Goal: Information Seeking & Learning: Learn about a topic

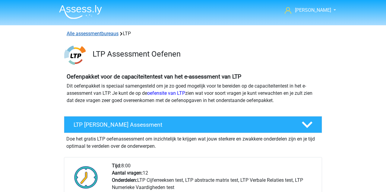
click at [81, 34] on link "Alle assessmentbureaus" at bounding box center [93, 34] width 52 height 6
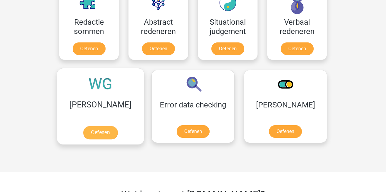
scroll to position [770, 0]
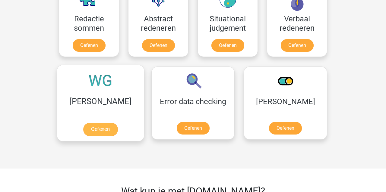
click at [95, 131] on link "Oefenen" at bounding box center [100, 129] width 34 height 13
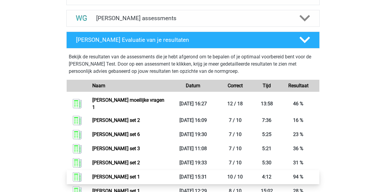
scroll to position [249, 0]
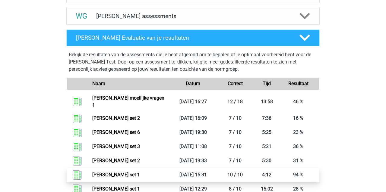
click at [101, 172] on link "Watson glaser set 1" at bounding box center [116, 175] width 48 height 6
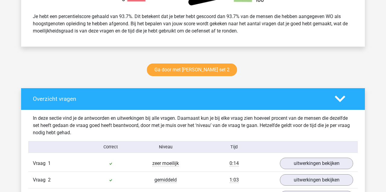
scroll to position [259, 0]
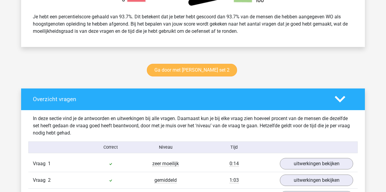
click at [183, 69] on link "Ga door met [PERSON_NAME] set 2" at bounding box center [192, 70] width 90 height 13
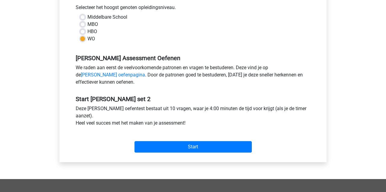
scroll to position [139, 0]
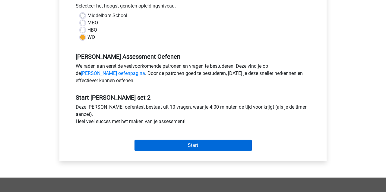
click at [214, 146] on input "Start" at bounding box center [192, 145] width 117 height 11
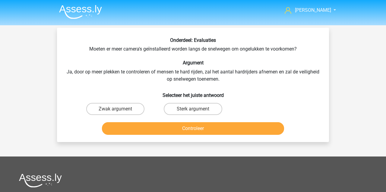
drag, startPoint x: 192, startPoint y: 109, endPoint x: 183, endPoint y: 117, distance: 12.0
click at [192, 109] on label "Sterk argument" at bounding box center [193, 109] width 58 height 12
click at [193, 109] on input "Sterk argument" at bounding box center [195, 111] width 4 height 4
radio input "true"
click at [175, 129] on button "Controleer" at bounding box center [193, 128] width 182 height 13
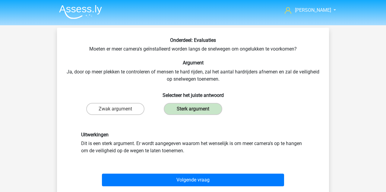
scroll to position [5, 0]
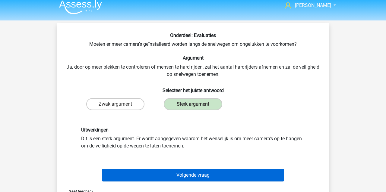
click at [146, 174] on button "Volgende vraag" at bounding box center [193, 175] width 182 height 13
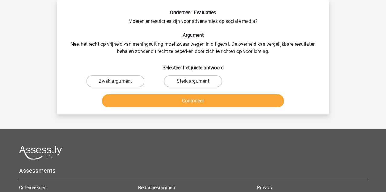
click at [152, 81] on div "Sterk argument" at bounding box center [115, 81] width 73 height 12
click at [183, 99] on button "Controleer" at bounding box center [193, 101] width 182 height 13
click at [192, 83] on label "Sterk argument" at bounding box center [193, 81] width 58 height 12
click at [193, 83] on input "Sterk argument" at bounding box center [195, 83] width 4 height 4
radio input "true"
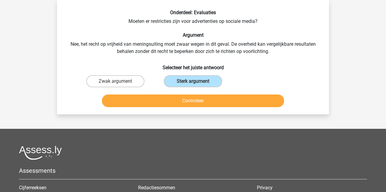
click at [171, 103] on button "Controleer" at bounding box center [193, 101] width 182 height 13
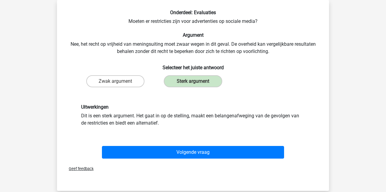
scroll to position [35, 0]
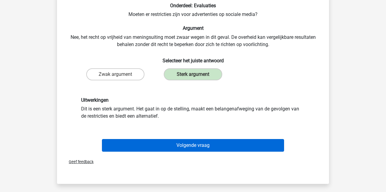
click at [180, 148] on button "Volgende vraag" at bounding box center [193, 145] width 182 height 13
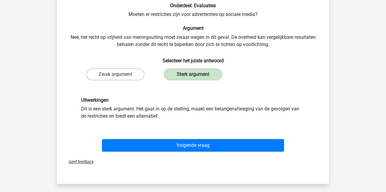
scroll to position [28, 0]
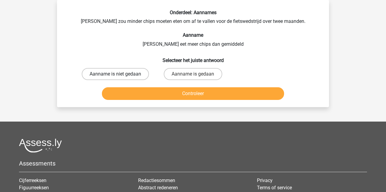
click at [132, 72] on label "Aanname is niet gedaan" at bounding box center [115, 74] width 67 height 12
click at [119, 74] on input "Aanname is niet gedaan" at bounding box center [117, 76] width 4 height 4
radio input "true"
click at [127, 92] on button "Controleer" at bounding box center [193, 93] width 182 height 13
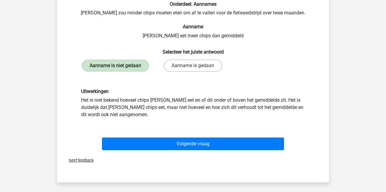
scroll to position [49, 0]
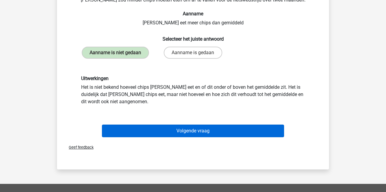
click at [183, 131] on button "Volgende vraag" at bounding box center [193, 131] width 182 height 13
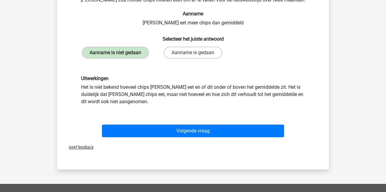
scroll to position [28, 0]
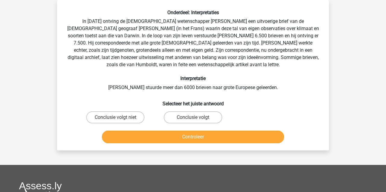
click at [116, 117] on input "Conclusie volgt niet" at bounding box center [117, 119] width 4 height 4
radio input "true"
click at [132, 139] on button "Controleer" at bounding box center [193, 137] width 182 height 13
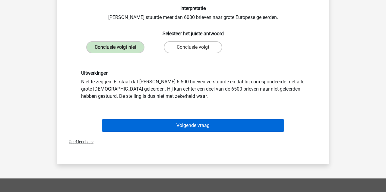
click at [146, 127] on button "Volgende vraag" at bounding box center [193, 125] width 182 height 13
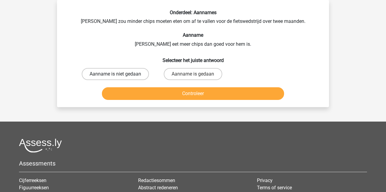
click at [122, 73] on label "Aanname is niet gedaan" at bounding box center [115, 74] width 67 height 12
click at [119, 74] on input "Aanname is niet gedaan" at bounding box center [117, 76] width 4 height 4
radio input "true"
click at [145, 97] on button "Controleer" at bounding box center [193, 93] width 182 height 13
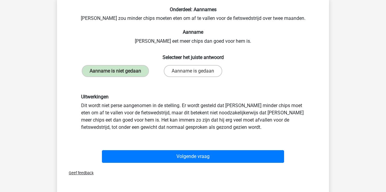
scroll to position [33, 0]
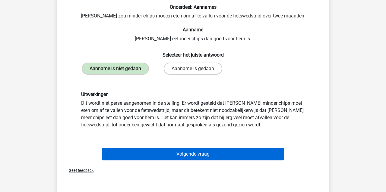
click at [190, 151] on button "Volgende vraag" at bounding box center [193, 154] width 182 height 13
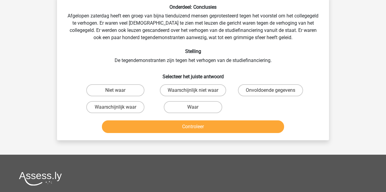
scroll to position [28, 0]
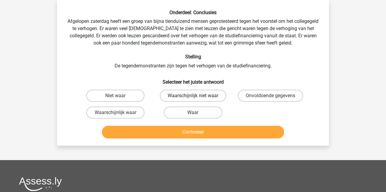
click at [199, 96] on label "Waarschijnlijk niet waar" at bounding box center [193, 96] width 66 height 12
click at [197, 96] on input "Waarschijnlijk niet waar" at bounding box center [195, 98] width 4 height 4
radio input "true"
click at [182, 131] on button "Controleer" at bounding box center [193, 132] width 182 height 13
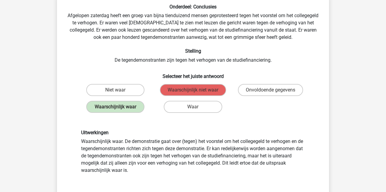
scroll to position [50, 0]
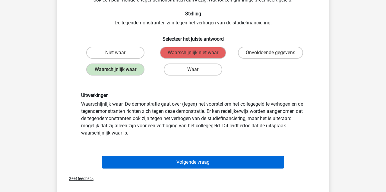
click at [155, 160] on button "Volgende vraag" at bounding box center [193, 162] width 182 height 13
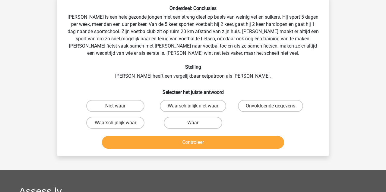
scroll to position [28, 0]
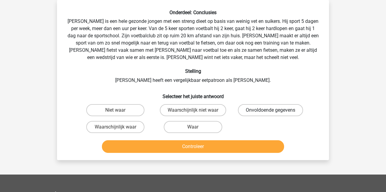
click at [256, 109] on label "Onvoldoende gegevens" at bounding box center [270, 110] width 65 height 12
click at [270, 110] on input "Onvoldoende gegevens" at bounding box center [272, 112] width 4 height 4
radio input "true"
click at [199, 146] on button "Controleer" at bounding box center [193, 146] width 182 height 13
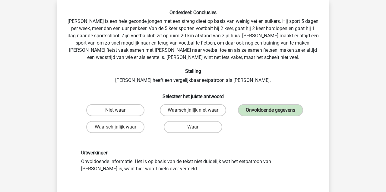
scroll to position [38, 0]
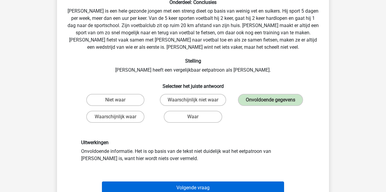
click at [168, 188] on button "Volgende vraag" at bounding box center [193, 188] width 182 height 13
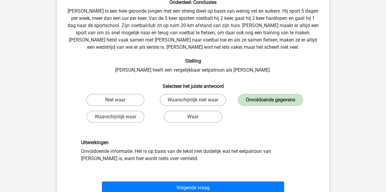
scroll to position [28, 0]
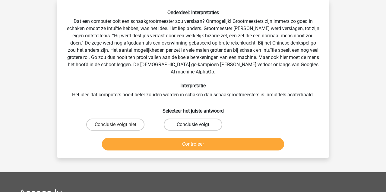
click at [177, 119] on label "Conclusie volgt" at bounding box center [193, 125] width 58 height 12
click at [193, 125] on input "Conclusie volgt" at bounding box center [195, 127] width 4 height 4
radio input "true"
click at [167, 138] on button "Controleer" at bounding box center [193, 144] width 182 height 13
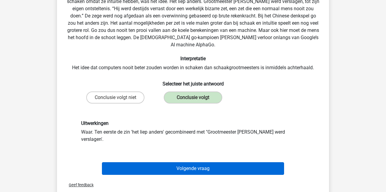
click at [168, 162] on button "Volgende vraag" at bounding box center [193, 168] width 182 height 13
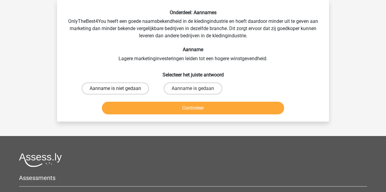
click at [111, 90] on label "Aanname is niet gedaan" at bounding box center [115, 89] width 67 height 12
click at [115, 90] on input "Aanname is niet gedaan" at bounding box center [117, 91] width 4 height 4
radio input "true"
click at [144, 110] on button "Controleer" at bounding box center [193, 108] width 182 height 13
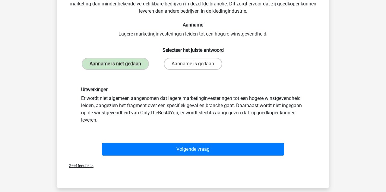
scroll to position [53, 0]
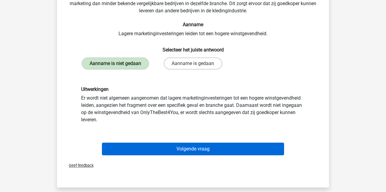
click at [164, 147] on button "Volgende vraag" at bounding box center [193, 149] width 182 height 13
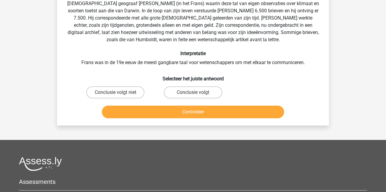
scroll to position [28, 0]
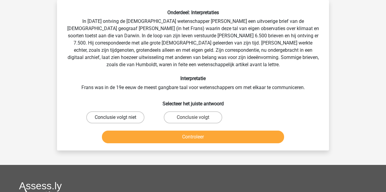
click at [118, 117] on label "Conclusie volgt niet" at bounding box center [115, 117] width 58 height 12
click at [118, 117] on input "Conclusie volgt niet" at bounding box center [117, 119] width 4 height 4
radio input "true"
click at [142, 139] on button "Controleer" at bounding box center [193, 137] width 182 height 13
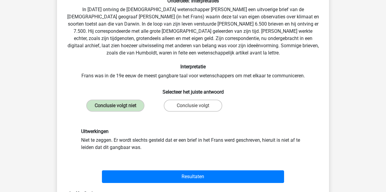
scroll to position [40, 0]
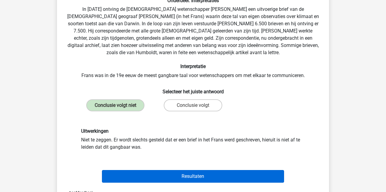
click at [185, 175] on button "Resultaten" at bounding box center [193, 176] width 182 height 13
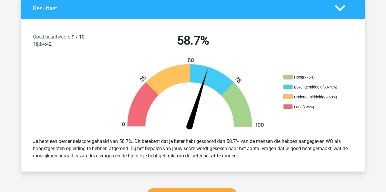
scroll to position [134, 0]
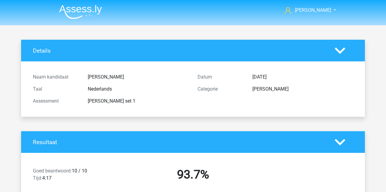
scroll to position [259, 0]
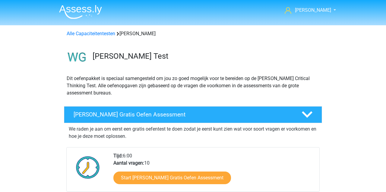
scroll to position [249, 0]
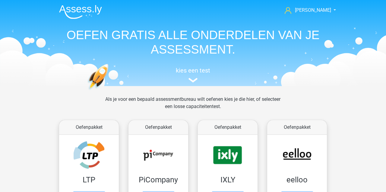
scroll to position [770, 0]
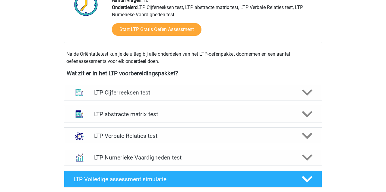
scroll to position [174, 0]
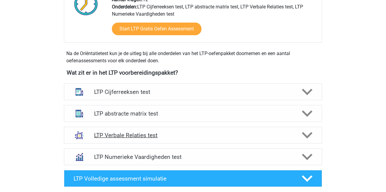
click at [110, 134] on h4 "LTP Verbale Relaties test" at bounding box center [192, 135] width 197 height 7
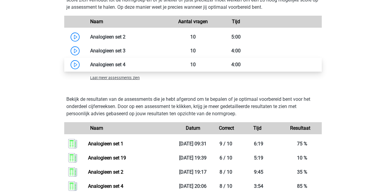
scroll to position [585, 0]
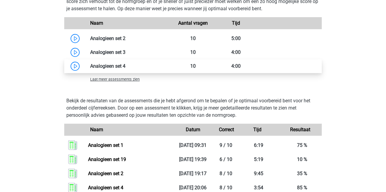
click at [125, 64] on link at bounding box center [125, 66] width 0 height 6
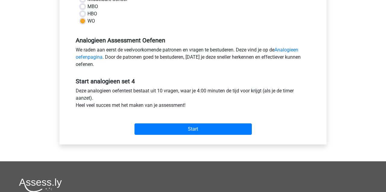
scroll to position [156, 0]
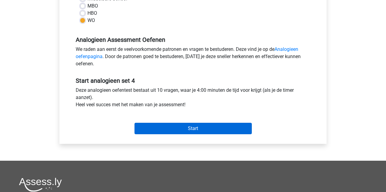
click at [225, 127] on input "Start" at bounding box center [192, 128] width 117 height 11
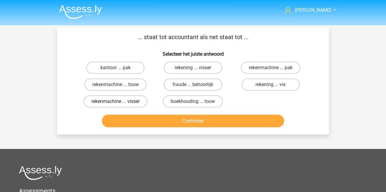
click at [115, 99] on label "rekenmachine ... visser" at bounding box center [115, 102] width 64 height 12
click at [115, 102] on input "rekenmachine ... visser" at bounding box center [117, 104] width 4 height 4
radio input "true"
click at [131, 122] on button "Controleer" at bounding box center [193, 121] width 182 height 13
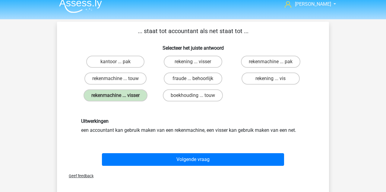
scroll to position [10, 0]
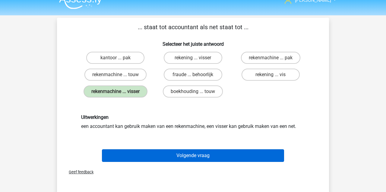
click at [177, 158] on button "Volgende vraag" at bounding box center [193, 155] width 182 height 13
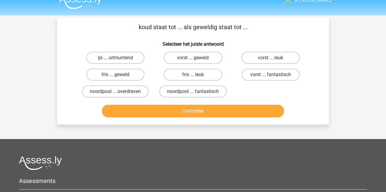
scroll to position [28, 0]
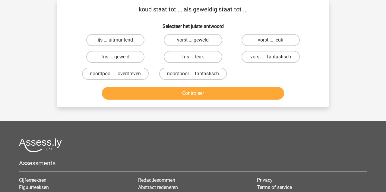
click at [261, 58] on label "vorst ... fantastisch" at bounding box center [270, 57] width 58 height 12
click at [270, 58] on input "vorst ... fantastisch" at bounding box center [272, 59] width 4 height 4
radio input "true"
click at [212, 95] on button "Controleer" at bounding box center [193, 93] width 182 height 13
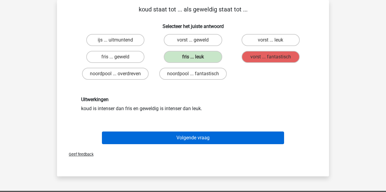
click at [182, 140] on button "Volgende vraag" at bounding box center [193, 138] width 182 height 13
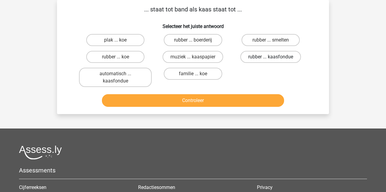
click at [271, 55] on label "rubber ... kaasfondue" at bounding box center [270, 57] width 61 height 12
click at [271, 57] on input "rubber ... kaasfondue" at bounding box center [272, 59] width 4 height 4
radio input "true"
click at [223, 101] on button "Controleer" at bounding box center [193, 100] width 182 height 13
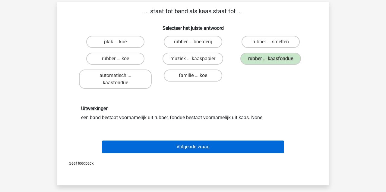
click at [210, 149] on button "Volgende vraag" at bounding box center [193, 147] width 182 height 13
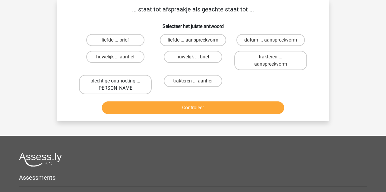
click at [113, 87] on label "plechtige ontmoeting ... hoi" at bounding box center [115, 84] width 73 height 19
click at [115, 85] on input "plechtige ontmoeting ... hoi" at bounding box center [117, 83] width 4 height 4
radio input "true"
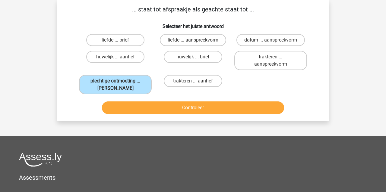
click at [130, 111] on button "Controleer" at bounding box center [193, 108] width 182 height 13
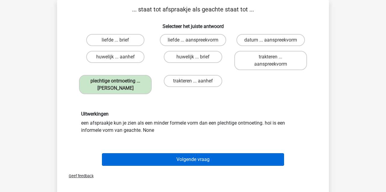
click at [183, 163] on button "Volgende vraag" at bounding box center [193, 159] width 182 height 13
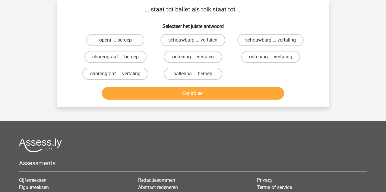
click at [263, 39] on label "schouwburg ... vertaling" at bounding box center [270, 40] width 66 height 12
click at [270, 40] on input "schouwburg ... vertaling" at bounding box center [272, 42] width 4 height 4
radio input "true"
click at [258, 56] on label "oefening ... vertaling" at bounding box center [270, 57] width 59 height 12
click at [270, 57] on input "oefening ... vertaling" at bounding box center [272, 59] width 4 height 4
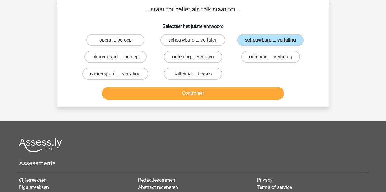
radio input "true"
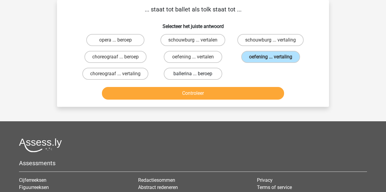
click at [180, 74] on label "ballerina ... beroep" at bounding box center [193, 74] width 58 height 12
click at [193, 74] on input "ballerina ... beroep" at bounding box center [195, 76] width 4 height 4
radio input "true"
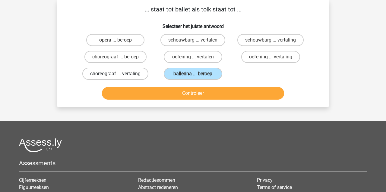
click at [120, 73] on label "choreograaf ... vertaling" at bounding box center [115, 74] width 66 height 12
click at [119, 74] on input "choreograaf ... vertaling" at bounding box center [117, 76] width 4 height 4
radio input "true"
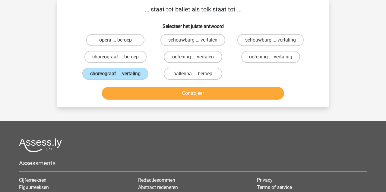
click at [145, 94] on button "Controleer" at bounding box center [193, 93] width 182 height 13
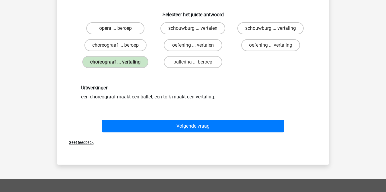
scroll to position [40, 0]
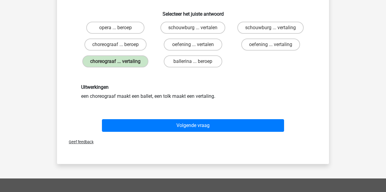
click at [197, 127] on button "Volgende vraag" at bounding box center [193, 125] width 182 height 13
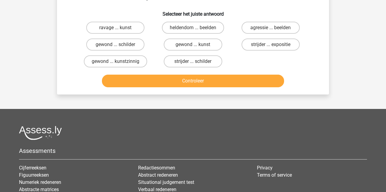
scroll to position [28, 0]
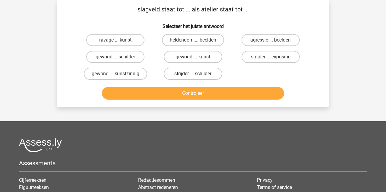
click at [183, 71] on label "strijder ... schilder" at bounding box center [193, 74] width 58 height 12
click at [193, 74] on input "strijder ... schilder" at bounding box center [195, 76] width 4 height 4
radio input "true"
click at [181, 91] on button "Controleer" at bounding box center [193, 93] width 182 height 13
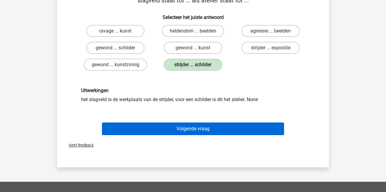
click at [170, 130] on button "Volgende vraag" at bounding box center [193, 129] width 182 height 13
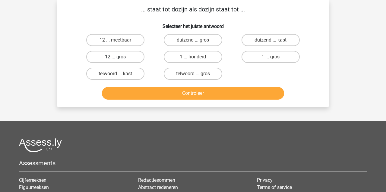
click at [102, 56] on label "12 ... gros" at bounding box center [115, 57] width 58 height 12
click at [115, 57] on input "12 ... gros" at bounding box center [117, 59] width 4 height 4
radio input "true"
click at [168, 94] on button "Controleer" at bounding box center [193, 93] width 182 height 13
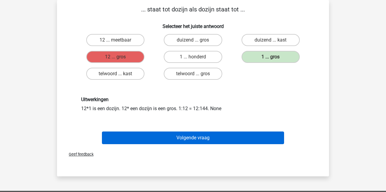
drag, startPoint x: 196, startPoint y: 143, endPoint x: 197, endPoint y: 139, distance: 4.0
click at [197, 142] on button "Volgende vraag" at bounding box center [193, 138] width 182 height 13
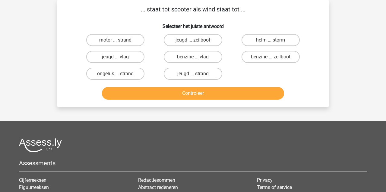
drag, startPoint x: 282, startPoint y: 57, endPoint x: 269, endPoint y: 67, distance: 17.0
click at [283, 57] on label "benzine ... zeilboot" at bounding box center [270, 57] width 58 height 12
click at [274, 57] on input "benzine ... zeilboot" at bounding box center [272, 59] width 4 height 4
radio input "true"
click at [217, 94] on button "Controleer" at bounding box center [193, 93] width 182 height 13
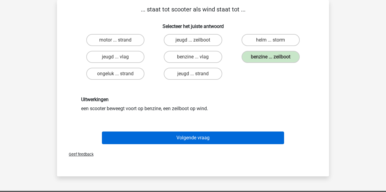
click at [197, 140] on button "Volgende vraag" at bounding box center [193, 138] width 182 height 13
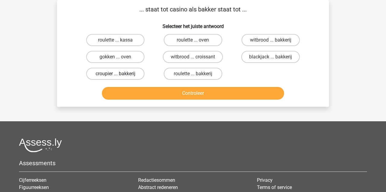
click at [124, 72] on label "croupier ... bakkerij" at bounding box center [115, 74] width 58 height 12
click at [119, 74] on input "croupier ... bakkerij" at bounding box center [117, 76] width 4 height 4
radio input "true"
click at [130, 93] on button "Controleer" at bounding box center [193, 93] width 182 height 13
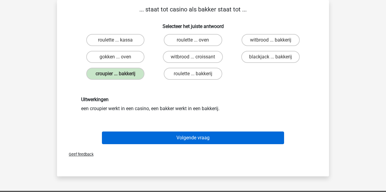
click at [163, 139] on button "Volgende vraag" at bounding box center [193, 138] width 182 height 13
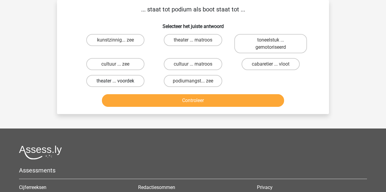
click at [120, 83] on label "theater ... voordek" at bounding box center [115, 81] width 58 height 12
click at [119, 83] on input "theater ... voordek" at bounding box center [117, 83] width 4 height 4
radio input "true"
click at [136, 99] on button "Controleer" at bounding box center [193, 100] width 182 height 13
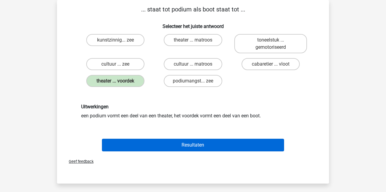
click at [148, 147] on button "Resultaten" at bounding box center [193, 145] width 182 height 13
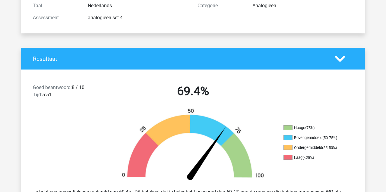
scroll to position [85, 0]
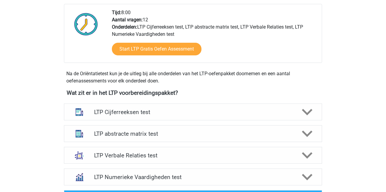
scroll to position [154, 0]
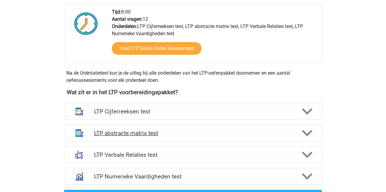
click at [122, 134] on h4 "LTP abstracte matrix test" at bounding box center [192, 133] width 197 height 7
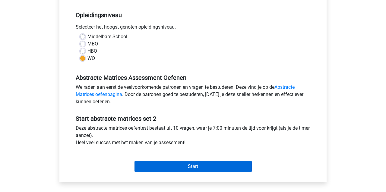
scroll to position [117, 0]
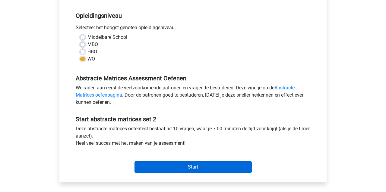
click at [189, 168] on input "Start" at bounding box center [192, 166] width 117 height 11
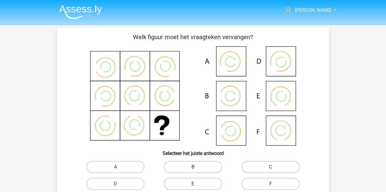
click at [189, 168] on label "B" at bounding box center [193, 167] width 58 height 12
click at [193, 168] on input "B" at bounding box center [195, 169] width 4 height 4
radio input "true"
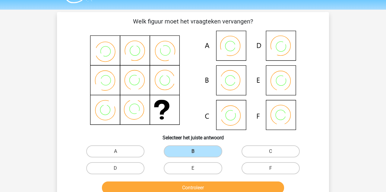
click at [167, 185] on button "Controleer" at bounding box center [193, 188] width 182 height 13
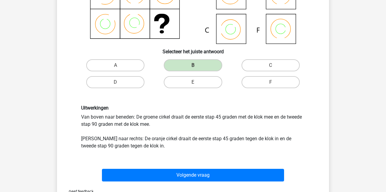
click at [173, 174] on button "Volgende vraag" at bounding box center [193, 175] width 182 height 13
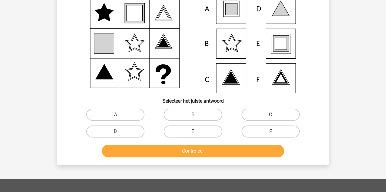
scroll to position [28, 0]
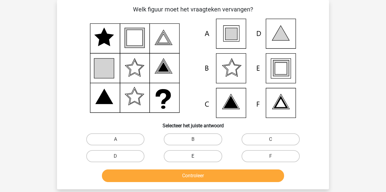
click at [191, 156] on label "E" at bounding box center [193, 156] width 58 height 12
click at [193, 156] on input "E" at bounding box center [195, 158] width 4 height 4
radio input "true"
click at [195, 178] on button "Controleer" at bounding box center [193, 176] width 182 height 13
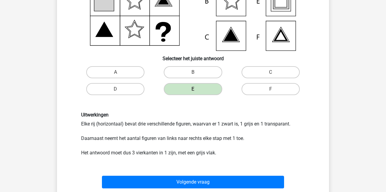
scroll to position [99, 0]
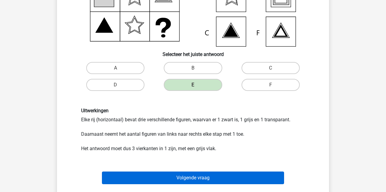
click at [181, 180] on button "Volgende vraag" at bounding box center [193, 178] width 182 height 13
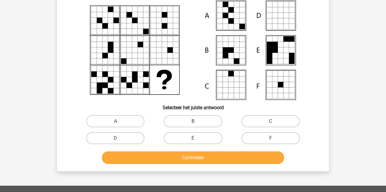
scroll to position [28, 0]
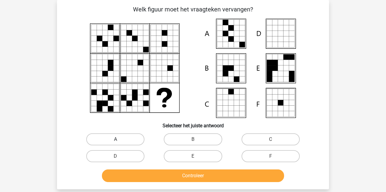
click at [120, 139] on label "A" at bounding box center [115, 139] width 58 height 12
click at [119, 139] on input "A" at bounding box center [117, 141] width 4 height 4
radio input "true"
click at [171, 177] on button "Controleer" at bounding box center [193, 176] width 182 height 13
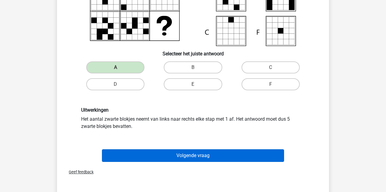
click at [145, 159] on button "Volgende vraag" at bounding box center [193, 155] width 182 height 13
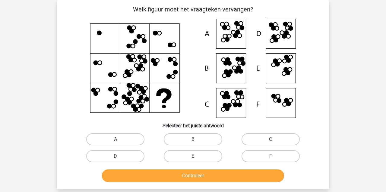
click at [235, 33] on icon at bounding box center [233, 32] width 4 height 4
drag, startPoint x: 121, startPoint y: 142, endPoint x: 139, endPoint y: 155, distance: 21.7
click at [122, 143] on label "A" at bounding box center [115, 139] width 58 height 12
click at [119, 143] on input "A" at bounding box center [117, 141] width 4 height 4
radio input "true"
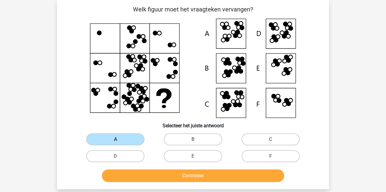
click at [154, 175] on button "Controleer" at bounding box center [193, 176] width 182 height 13
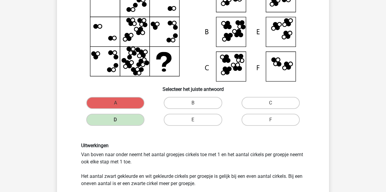
scroll to position [43, 0]
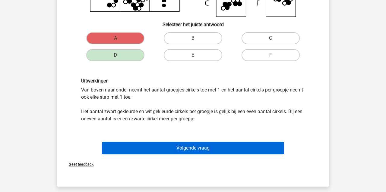
click at [144, 149] on button "Volgende vraag" at bounding box center [193, 148] width 182 height 13
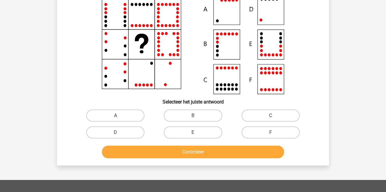
scroll to position [28, 0]
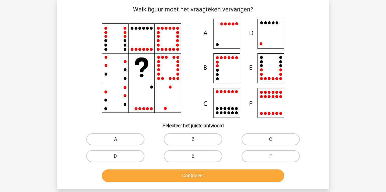
click at [128, 154] on label "D" at bounding box center [115, 156] width 58 height 12
click at [119, 156] on input "D" at bounding box center [117, 158] width 4 height 4
radio input "true"
click at [146, 176] on button "Controleer" at bounding box center [193, 176] width 182 height 13
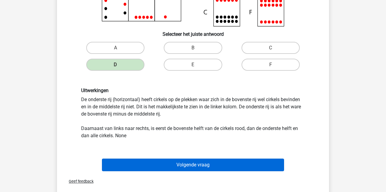
click at [134, 167] on button "Volgende vraag" at bounding box center [193, 165] width 182 height 13
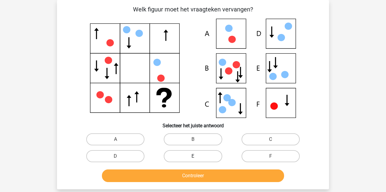
drag, startPoint x: 189, startPoint y: 156, endPoint x: 191, endPoint y: 162, distance: 6.0
click at [190, 156] on label "E" at bounding box center [193, 156] width 58 height 12
click at [193, 156] on input "E" at bounding box center [195, 158] width 4 height 4
radio input "true"
click at [196, 177] on button "Controleer" at bounding box center [193, 176] width 182 height 13
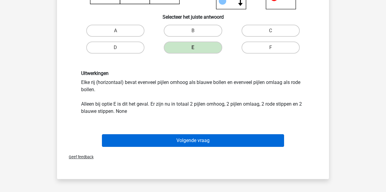
click at [147, 139] on button "Volgende vraag" at bounding box center [193, 140] width 182 height 13
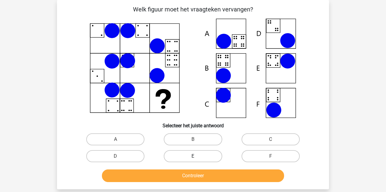
drag, startPoint x: 186, startPoint y: 140, endPoint x: 183, endPoint y: 154, distance: 13.5
click at [186, 140] on label "B" at bounding box center [193, 139] width 58 height 12
click at [193, 140] on input "B" at bounding box center [195, 141] width 4 height 4
radio input "true"
click at [183, 180] on button "Controleer" at bounding box center [193, 176] width 182 height 13
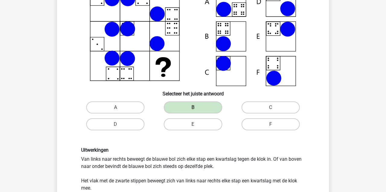
scroll to position [76, 0]
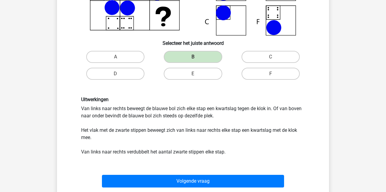
click at [160, 183] on button "Volgende vraag" at bounding box center [193, 181] width 182 height 13
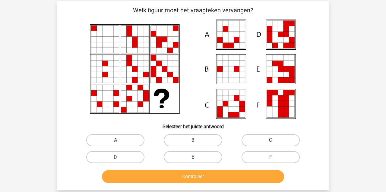
scroll to position [27, 1]
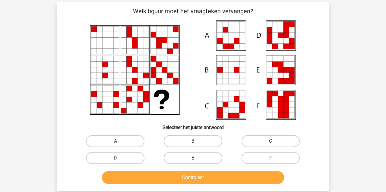
drag, startPoint x: 188, startPoint y: 169, endPoint x: 190, endPoint y: 165, distance: 4.5
click at [189, 167] on div "Welk figuur moet het vraagteken vervangen?" at bounding box center [192, 97] width 267 height 180
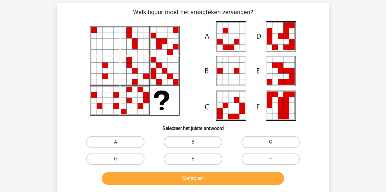
click at [191, 159] on label "E" at bounding box center [193, 159] width 58 height 12
click at [193, 159] on input "E" at bounding box center [195, 161] width 4 height 4
radio input "true"
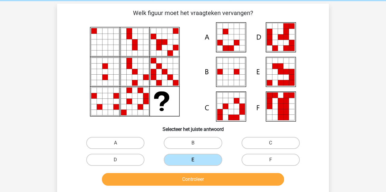
scroll to position [24, 0]
click at [197, 178] on button "Controleer" at bounding box center [193, 179] width 182 height 13
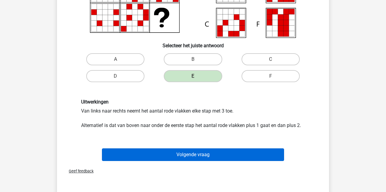
click at [126, 153] on button "Volgende vraag" at bounding box center [193, 155] width 182 height 13
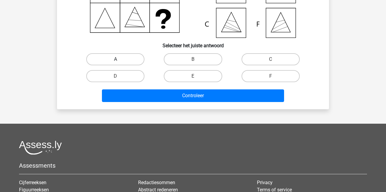
scroll to position [28, 0]
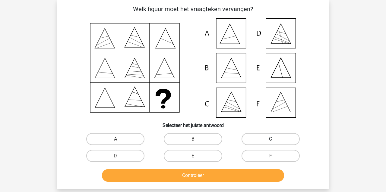
drag, startPoint x: 248, startPoint y: 138, endPoint x: 245, endPoint y: 144, distance: 6.5
click at [248, 139] on label "C" at bounding box center [270, 139] width 58 height 12
click at [270, 139] on input "C" at bounding box center [272, 141] width 4 height 4
radio input "true"
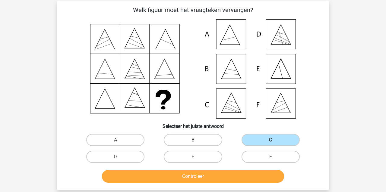
click at [228, 178] on button "Controleer" at bounding box center [193, 176] width 182 height 13
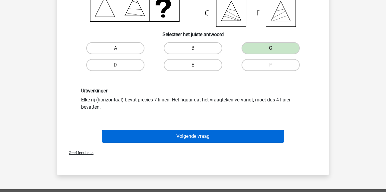
click at [179, 138] on button "Volgende vraag" at bounding box center [193, 136] width 182 height 13
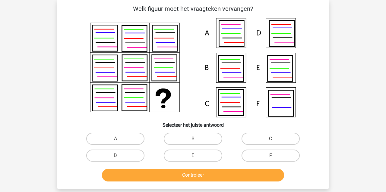
scroll to position [28, 0]
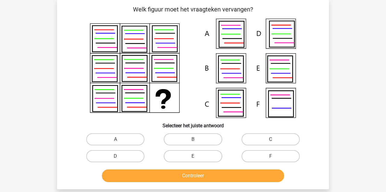
drag, startPoint x: 207, startPoint y: 137, endPoint x: 203, endPoint y: 148, distance: 12.0
click at [207, 137] on label "B" at bounding box center [193, 139] width 58 height 12
click at [197, 139] on input "B" at bounding box center [195, 141] width 4 height 4
radio input "true"
click at [207, 174] on button "Controleer" at bounding box center [193, 176] width 182 height 13
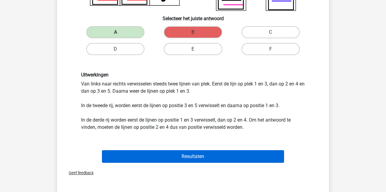
scroll to position [134, 0]
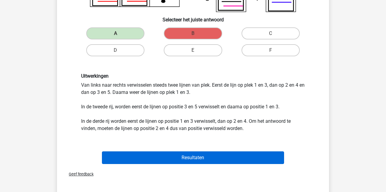
click at [154, 158] on button "Resultaten" at bounding box center [193, 158] width 182 height 13
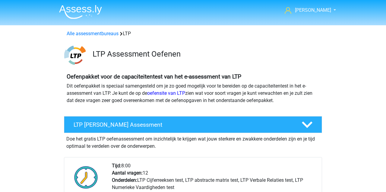
scroll to position [384, 0]
click at [82, 34] on link "Alle assessmentbureaus" at bounding box center [93, 34] width 52 height 6
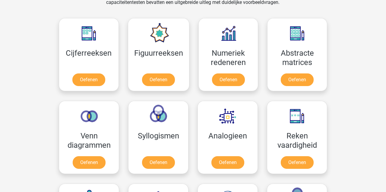
scroll to position [571, 0]
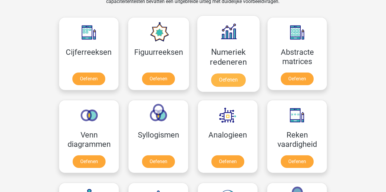
click at [223, 79] on link "Oefenen" at bounding box center [228, 80] width 34 height 13
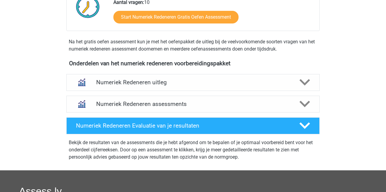
scroll to position [193, 0]
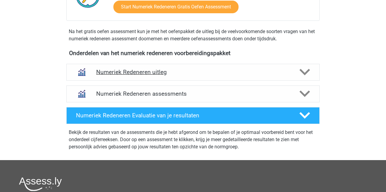
click at [123, 73] on h4 "Numeriek Redeneren uitleg" at bounding box center [192, 72] width 193 height 7
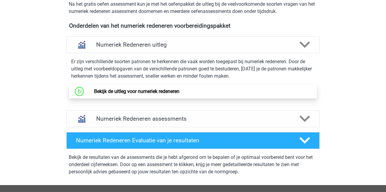
scroll to position [221, 0]
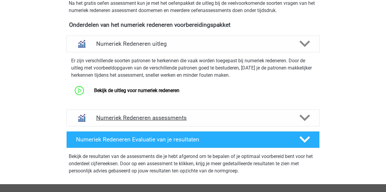
click at [138, 118] on h4 "Numeriek Redeneren assessments" at bounding box center [192, 117] width 193 height 7
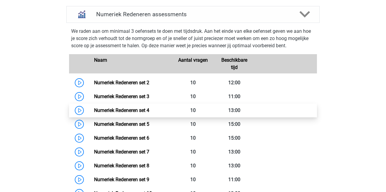
scroll to position [285, 0]
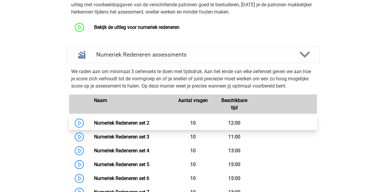
click at [101, 123] on link "Numeriek Redeneren set 2" at bounding box center [121, 123] width 55 height 6
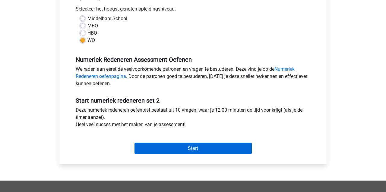
scroll to position [143, 0]
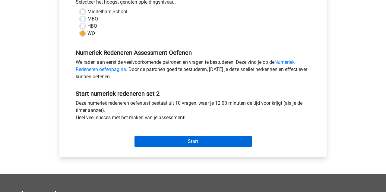
click at [164, 142] on input "Start" at bounding box center [192, 141] width 117 height 11
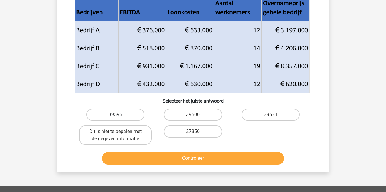
scroll to position [58, 0]
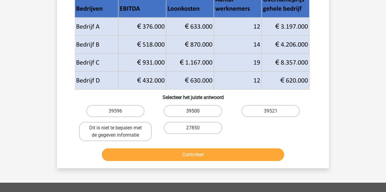
click at [205, 109] on label "39500" at bounding box center [193, 111] width 58 height 12
click at [197, 111] on input "39500" at bounding box center [195, 113] width 4 height 4
radio input "true"
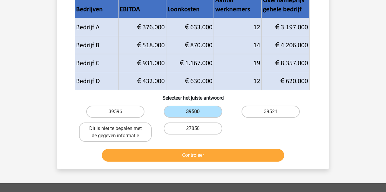
click at [195, 152] on button "Controleer" at bounding box center [193, 155] width 182 height 13
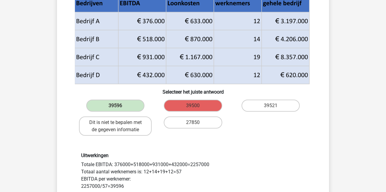
scroll to position [61, 0]
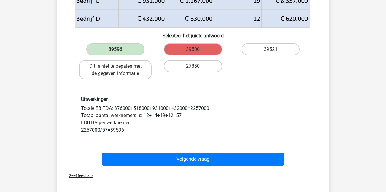
click at [216, 160] on button "Volgende vraag" at bounding box center [193, 159] width 182 height 13
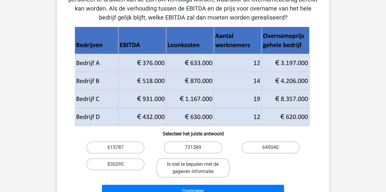
scroll to position [28, 0]
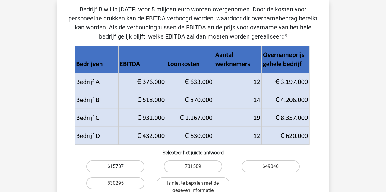
click at [129, 163] on label "615787" at bounding box center [115, 167] width 58 height 12
click at [119, 167] on input "615787" at bounding box center [117, 169] width 4 height 4
radio input "true"
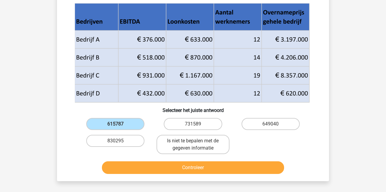
scroll to position [69, 0]
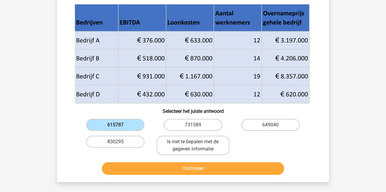
click at [129, 169] on button "Controleer" at bounding box center [193, 168] width 182 height 13
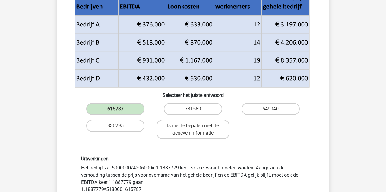
scroll to position [87, 0]
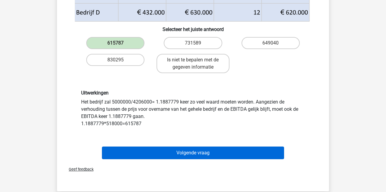
click at [135, 153] on button "Volgende vraag" at bounding box center [193, 153] width 182 height 13
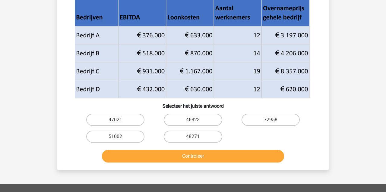
scroll to position [68, 0]
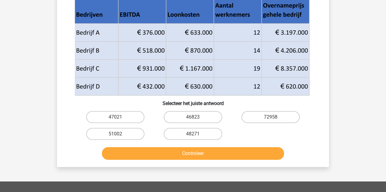
click at [127, 153] on button "Controleer" at bounding box center [193, 153] width 182 height 13
click at [122, 130] on label "51002" at bounding box center [115, 134] width 58 height 12
click at [119, 134] on input "51002" at bounding box center [117, 136] width 4 height 4
radio input "true"
click at [131, 151] on button "Controleer" at bounding box center [193, 153] width 182 height 13
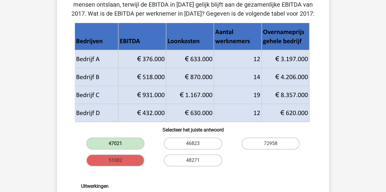
scroll to position [34, 0]
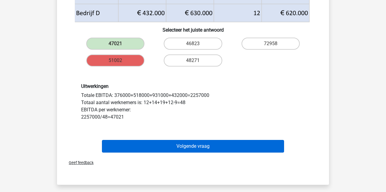
click at [139, 145] on button "Volgende vraag" at bounding box center [193, 146] width 182 height 13
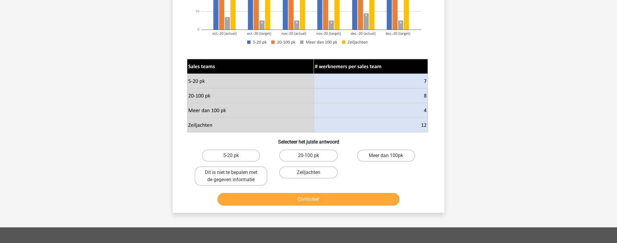
scroll to position [161, 0]
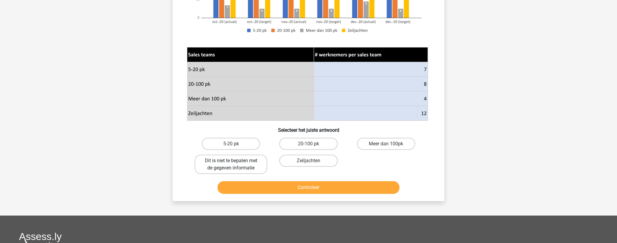
click at [210, 164] on label "Dit is niet te bepalen met de gegeven informatie" at bounding box center [231, 164] width 73 height 19
click at [231, 164] on input "Dit is niet te bepalen met de gegeven informatie" at bounding box center [233, 163] width 4 height 4
radio input "true"
click at [262, 187] on button "Controleer" at bounding box center [309, 187] width 182 height 13
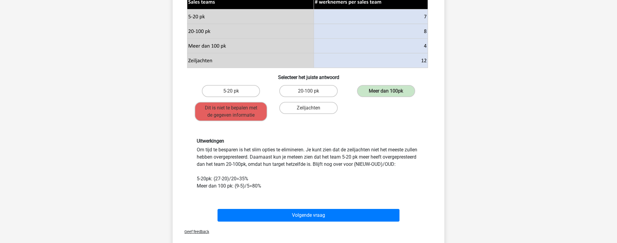
scroll to position [214, 0]
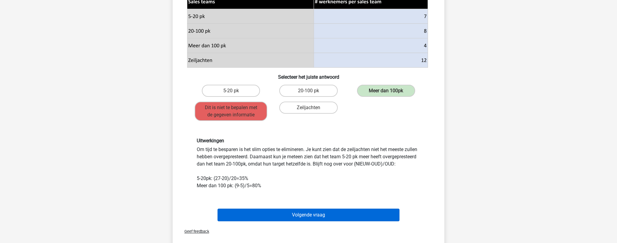
click at [336, 192] on button "Volgende vraag" at bounding box center [309, 214] width 182 height 13
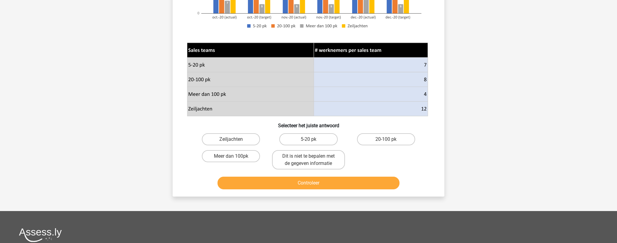
scroll to position [169, 0]
